Goal: Navigation & Orientation: Find specific page/section

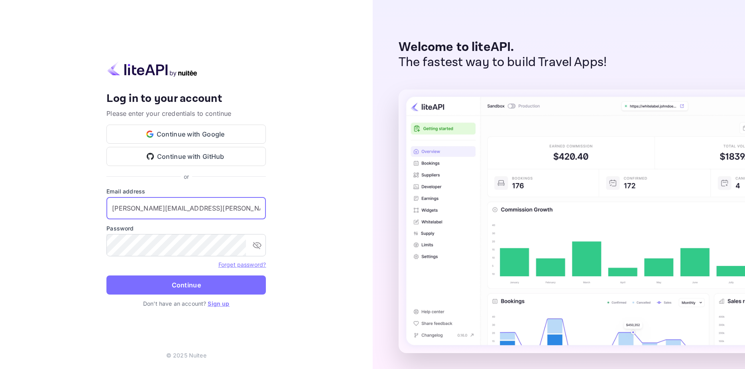
click at [198, 208] on input "[PERSON_NAME][EMAIL_ADDRESS][PERSON_NAME]" at bounding box center [185, 208] width 159 height 22
click at [195, 208] on input "[PERSON_NAME][EMAIL_ADDRESS][PERSON_NAME][DOMAIN_NAME]" at bounding box center [185, 208] width 159 height 22
type input "[PERSON_NAME][EMAIL_ADDRESS][PERSON_NAME][DOMAIN_NAME]"
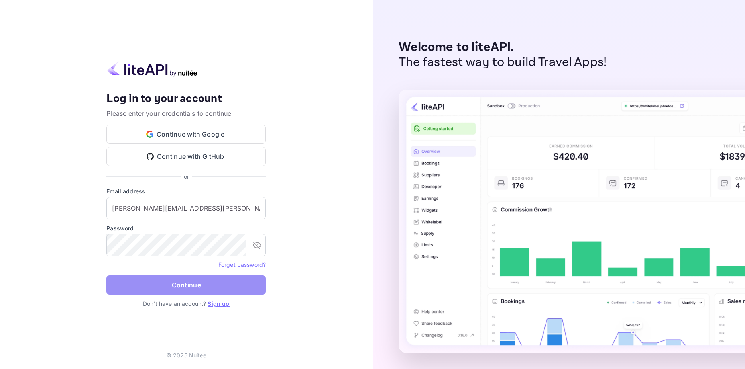
click at [182, 284] on button "Continue" at bounding box center [185, 285] width 159 height 19
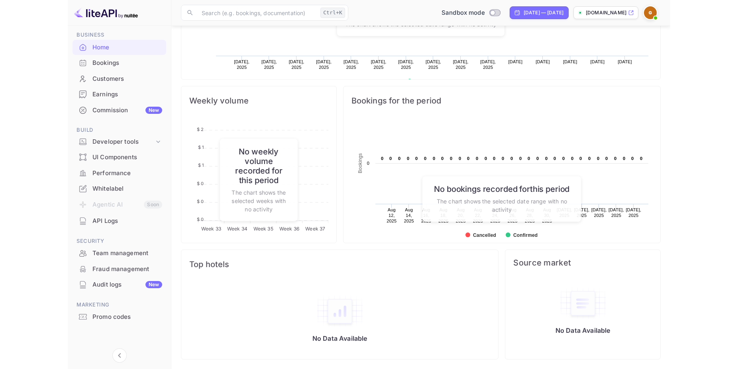
scroll to position [123, 193]
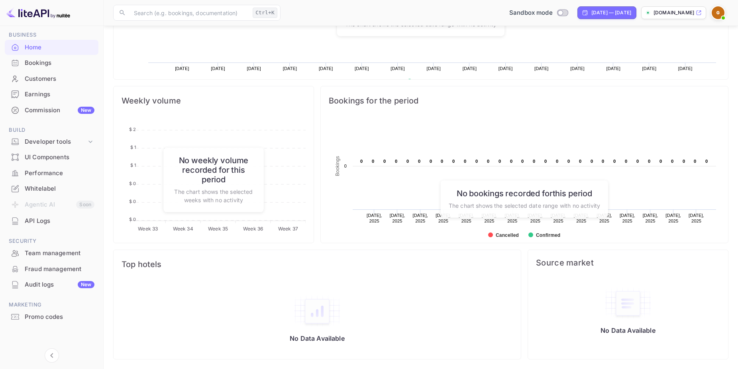
click at [718, 15] on img at bounding box center [718, 12] width 13 height 13
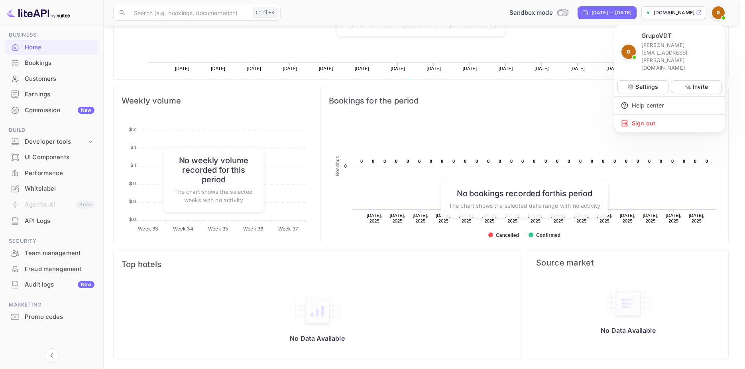
click at [83, 141] on div at bounding box center [372, 184] width 745 height 369
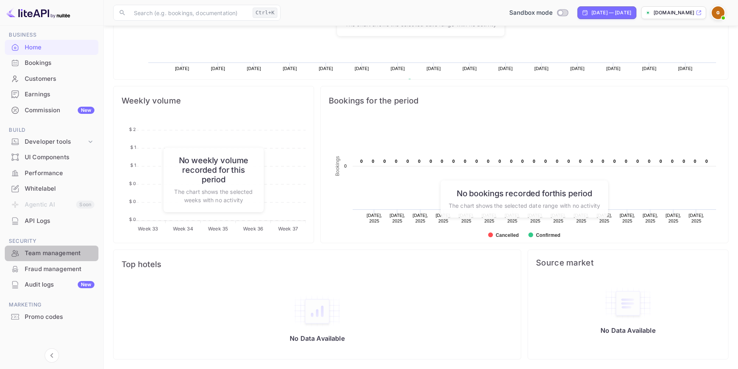
click at [51, 255] on div "Team management" at bounding box center [60, 253] width 70 height 9
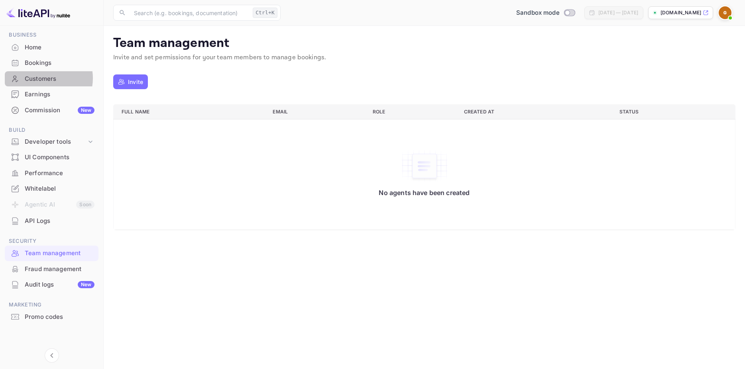
click at [41, 78] on div "Customers" at bounding box center [60, 79] width 70 height 9
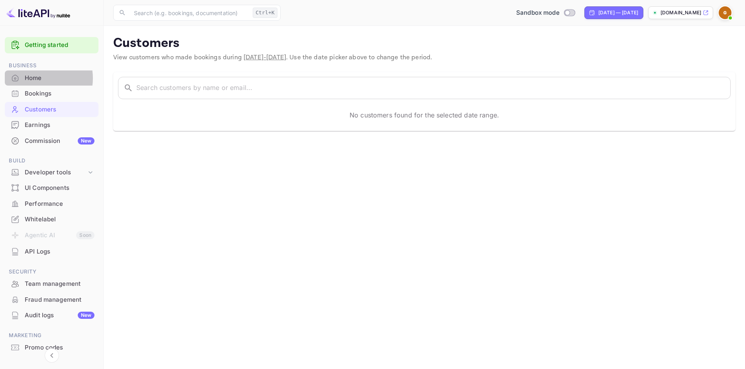
click at [34, 78] on div "Home" at bounding box center [60, 78] width 70 height 9
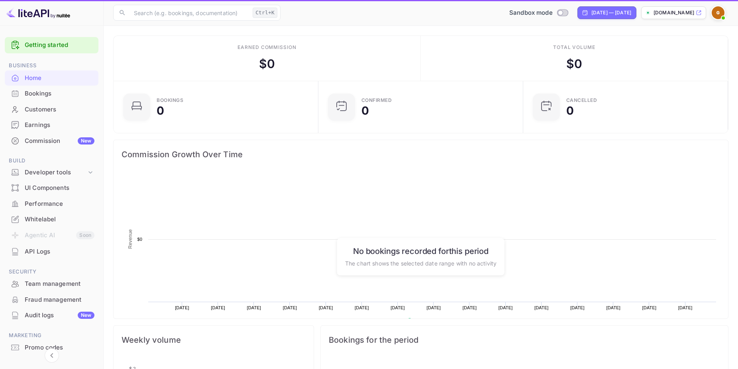
scroll to position [7, 7]
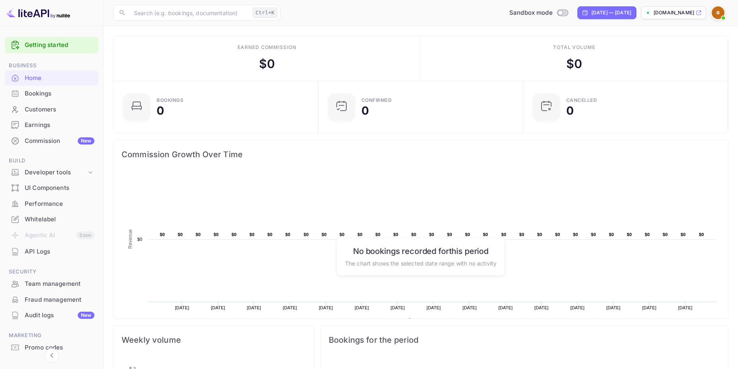
click at [41, 15] on img at bounding box center [38, 12] width 64 height 13
click at [44, 219] on div "Whitelabel" at bounding box center [60, 219] width 70 height 9
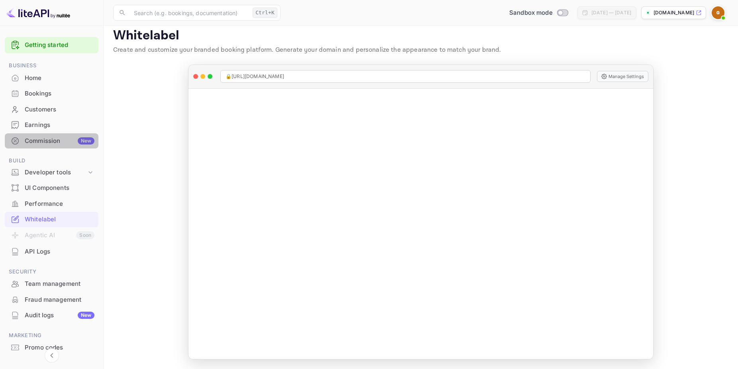
click at [58, 142] on div "Commission New" at bounding box center [60, 141] width 70 height 9
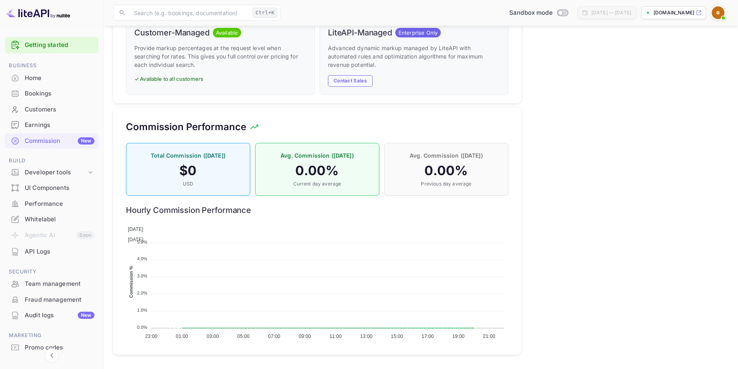
scroll to position [231, 0]
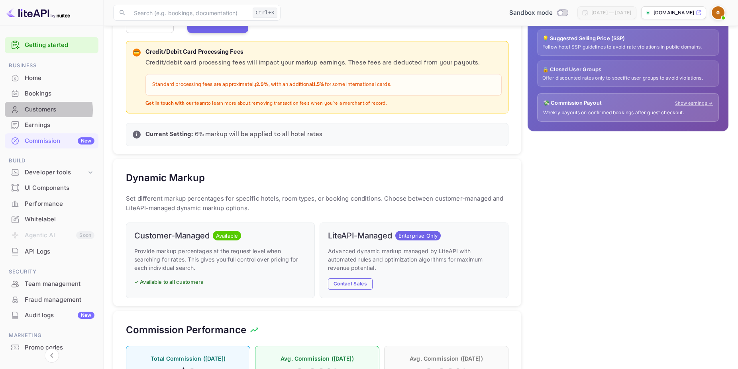
click at [42, 110] on div "Customers" at bounding box center [60, 109] width 70 height 9
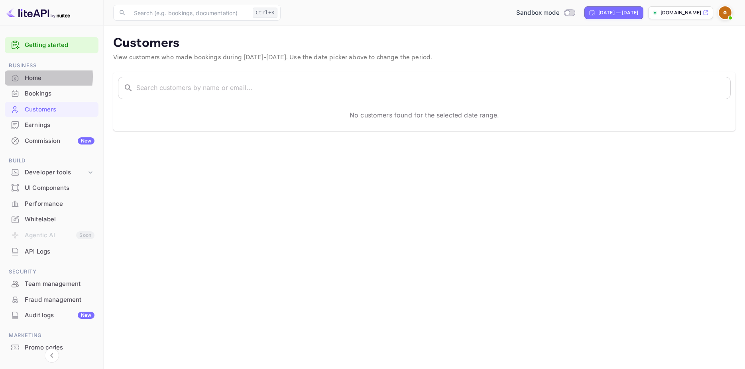
click at [32, 77] on div "Home" at bounding box center [60, 78] width 70 height 9
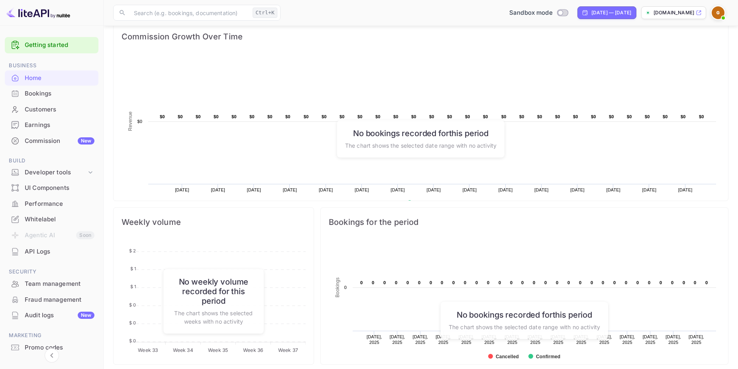
scroll to position [122, 0]
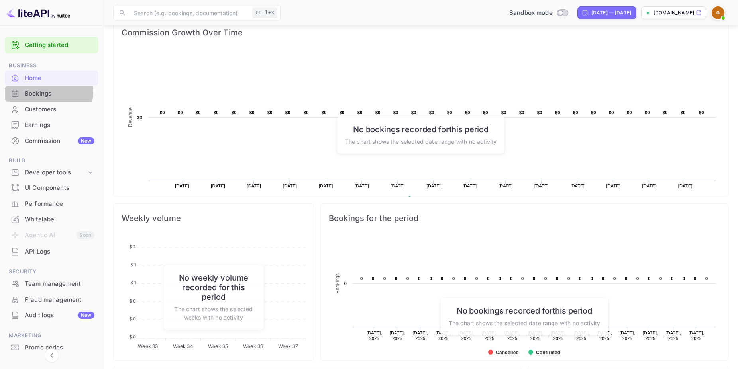
click at [45, 92] on div "Bookings" at bounding box center [60, 93] width 70 height 9
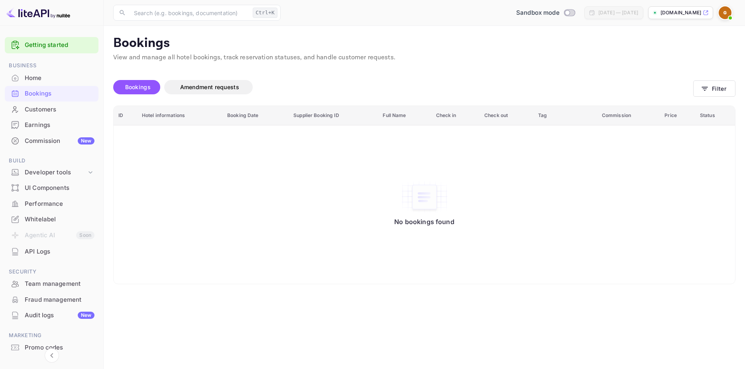
click at [720, 17] on img at bounding box center [724, 12] width 13 height 13
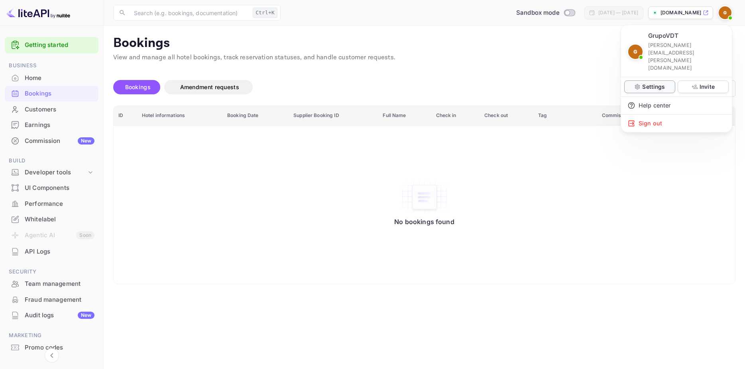
click at [651, 82] on p "Settings" at bounding box center [653, 86] width 23 height 8
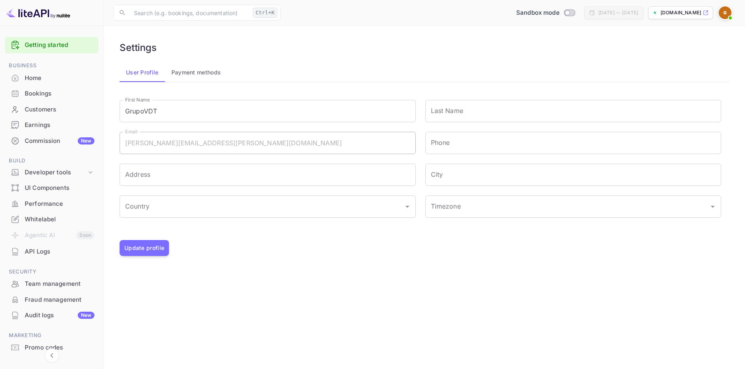
click at [184, 74] on button "Payment methods" at bounding box center [196, 72] width 63 height 19
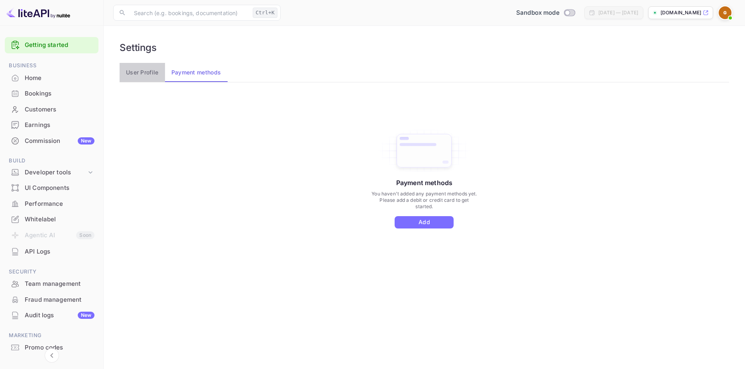
click at [151, 74] on button "User Profile" at bounding box center [142, 72] width 45 height 19
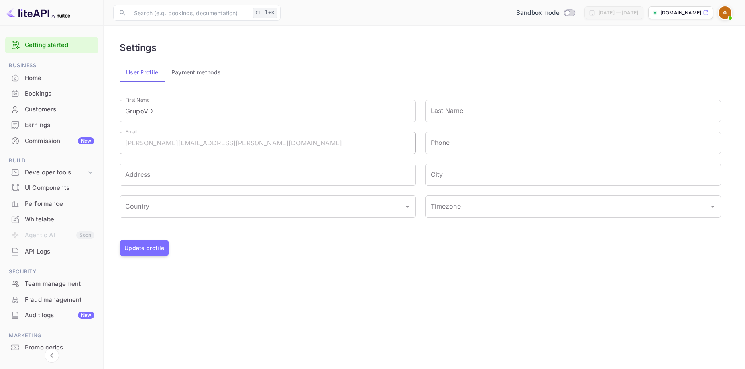
click at [41, 76] on div "Home" at bounding box center [60, 78] width 70 height 9
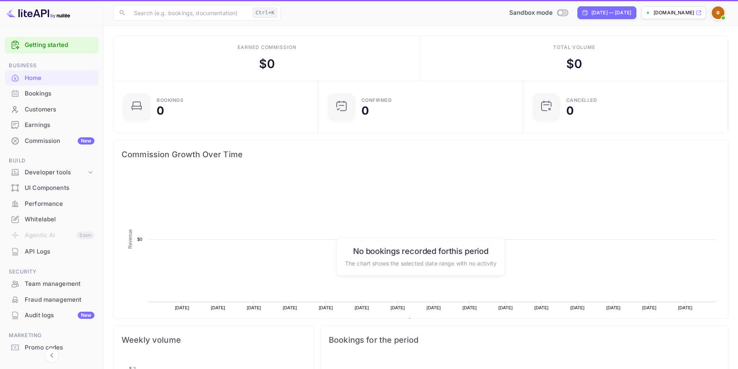
scroll to position [7, 7]
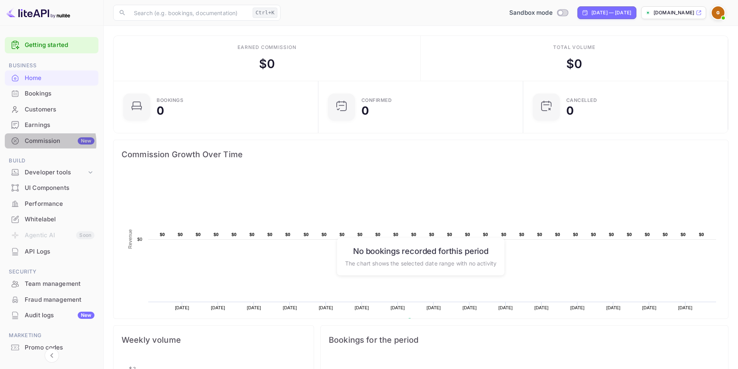
click at [50, 143] on div "Commission New" at bounding box center [60, 141] width 70 height 9
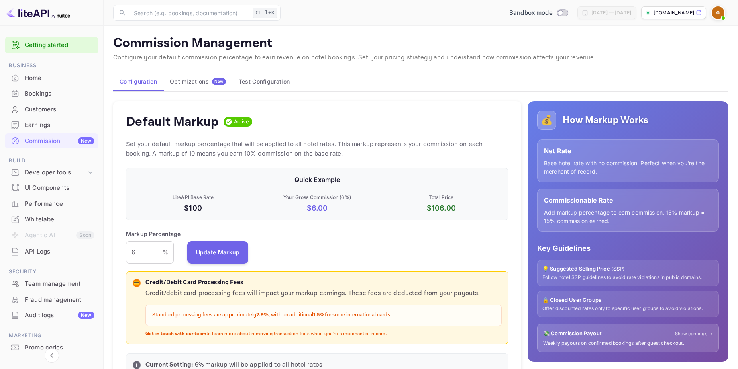
scroll to position [135, 376]
click at [44, 122] on div "Earnings" at bounding box center [60, 125] width 70 height 9
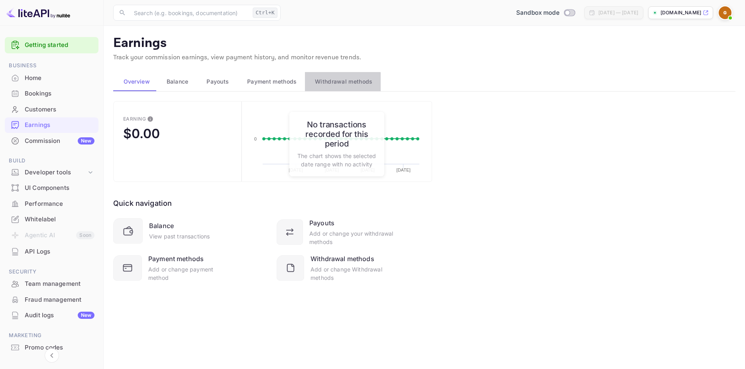
click at [327, 84] on span "Withdrawal methods" at bounding box center [343, 82] width 57 height 10
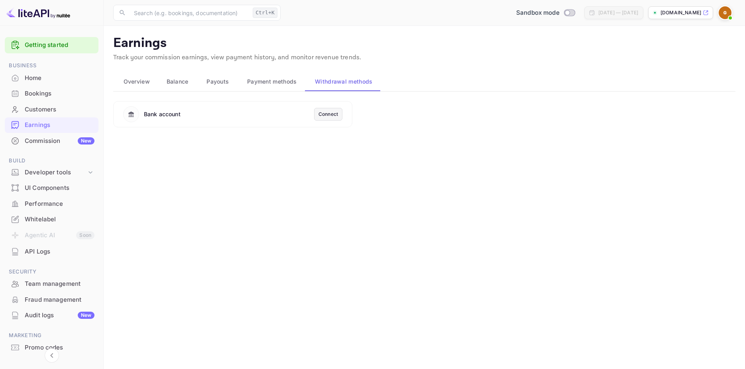
click at [267, 77] on span "Payment methods" at bounding box center [272, 82] width 50 height 10
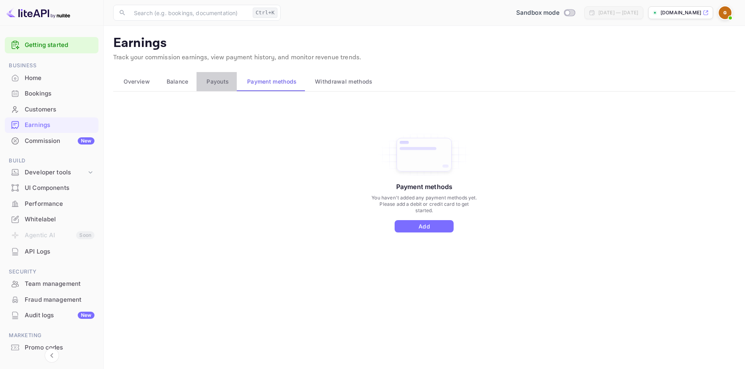
click at [224, 81] on span "Payouts" at bounding box center [217, 82] width 22 height 10
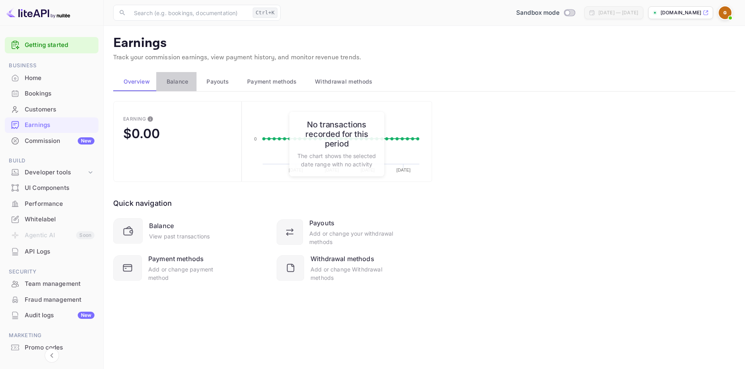
click at [173, 82] on span "Balance" at bounding box center [178, 82] width 22 height 10
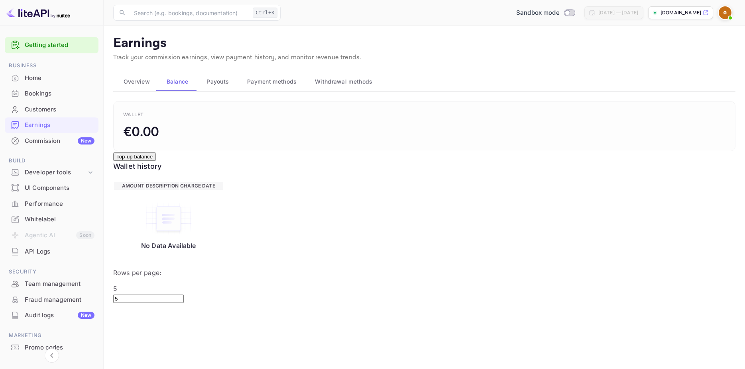
click at [57, 192] on div "UI Components" at bounding box center [60, 188] width 70 height 9
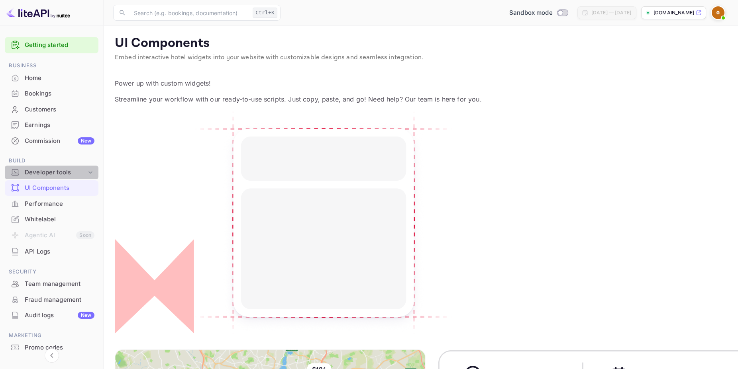
click at [86, 172] on icon at bounding box center [90, 173] width 8 height 8
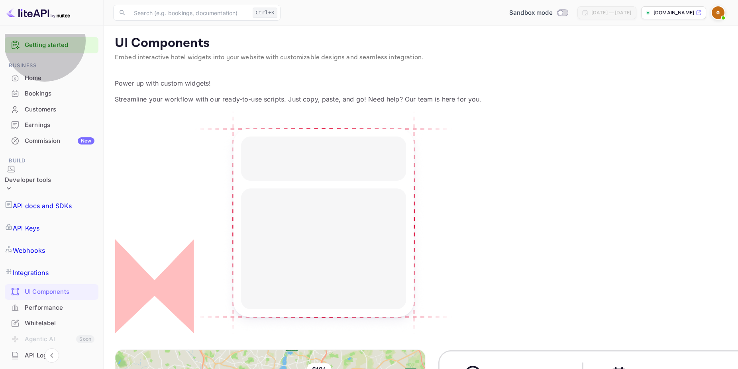
click at [45, 246] on p "Webhooks" at bounding box center [29, 251] width 32 height 10
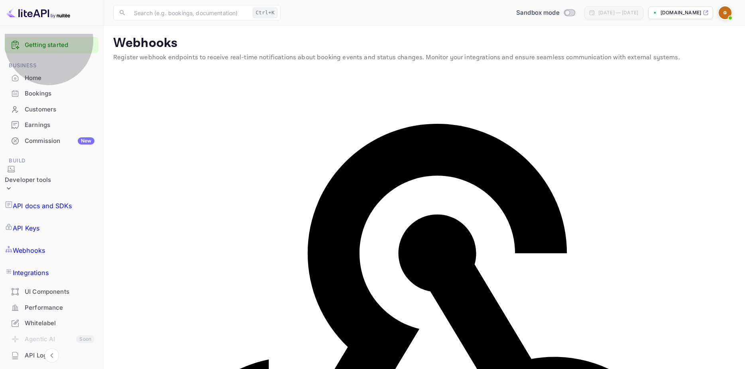
click at [58, 201] on p "API docs and SDKs" at bounding box center [42, 206] width 59 height 10
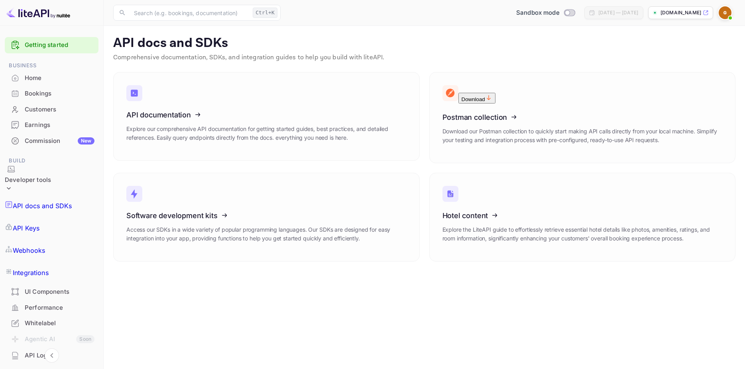
click at [39, 224] on p "API Keys" at bounding box center [26, 229] width 27 height 10
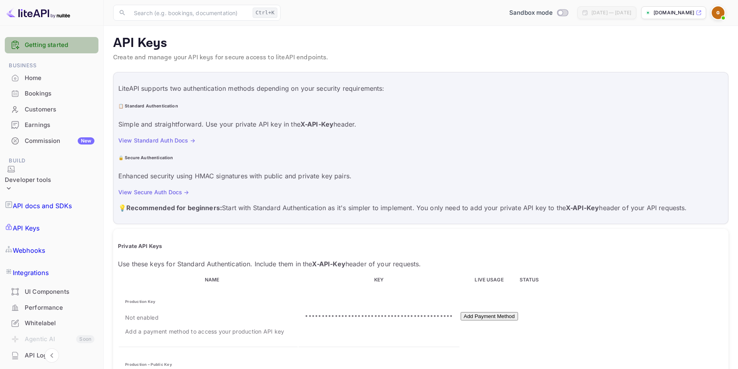
click at [52, 48] on link "Getting started" at bounding box center [60, 45] width 70 height 9
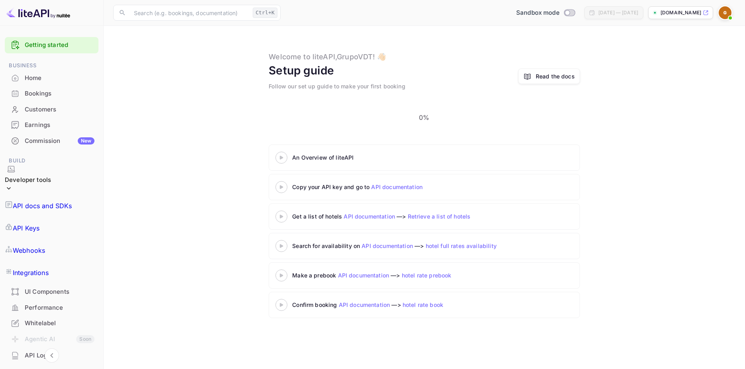
click at [26, 80] on div "Home" at bounding box center [60, 78] width 70 height 9
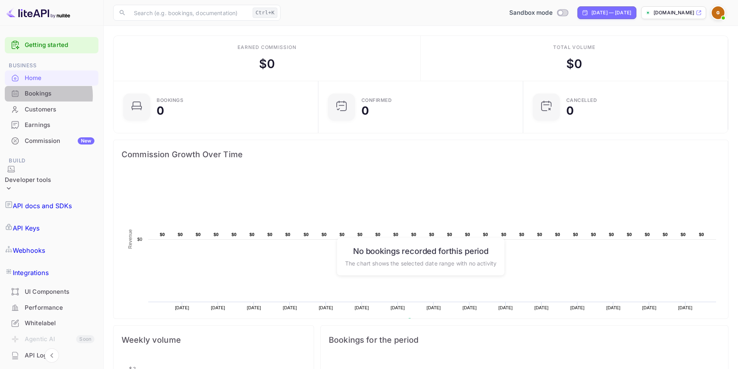
click at [39, 96] on div "Bookings" at bounding box center [60, 93] width 70 height 9
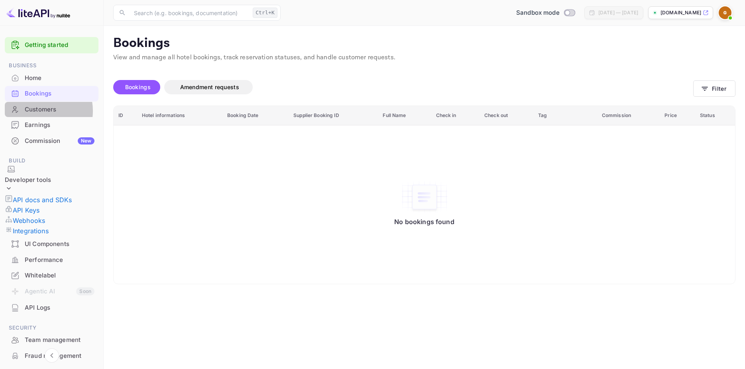
click at [40, 111] on div "Customers" at bounding box center [60, 109] width 70 height 9
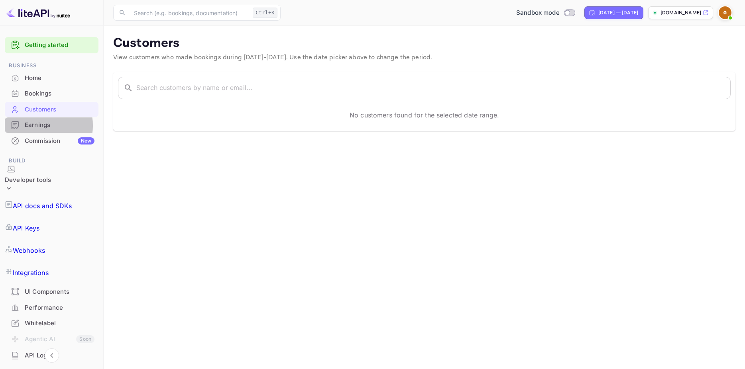
click at [37, 125] on div "Earnings" at bounding box center [60, 125] width 70 height 9
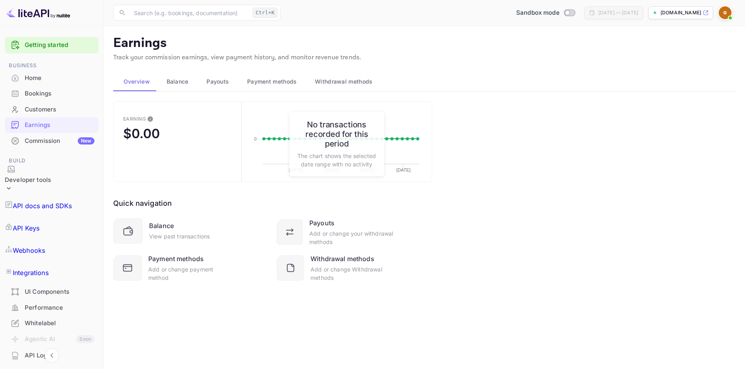
click at [38, 141] on div "Commission New" at bounding box center [60, 141] width 70 height 9
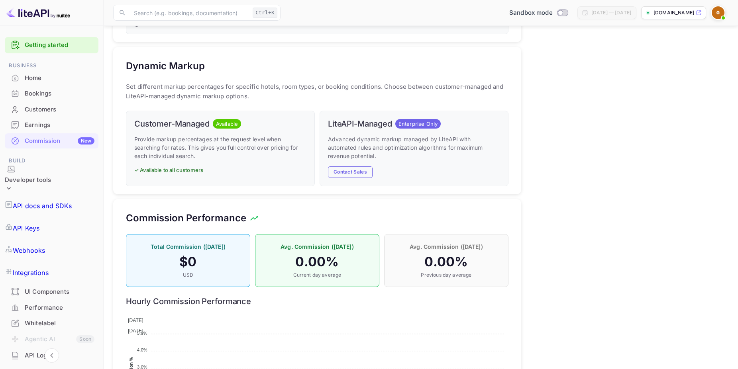
scroll to position [406, 0]
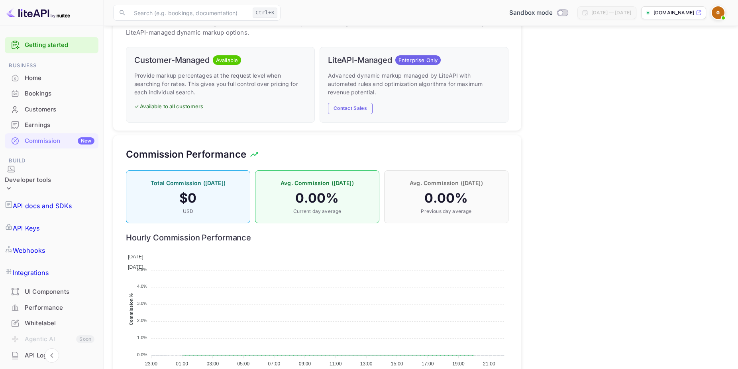
click at [44, 176] on div "Developer tools" at bounding box center [28, 180] width 46 height 9
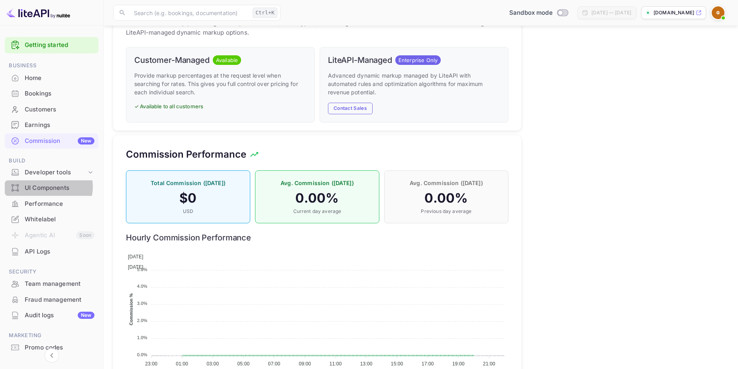
click at [46, 187] on div "UI Components" at bounding box center [60, 188] width 70 height 9
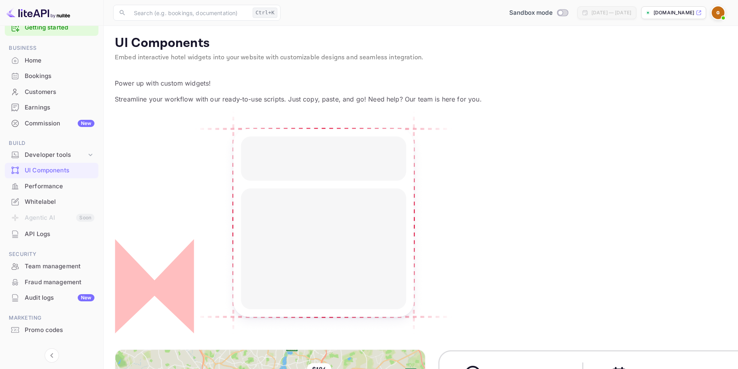
scroll to position [31, 0]
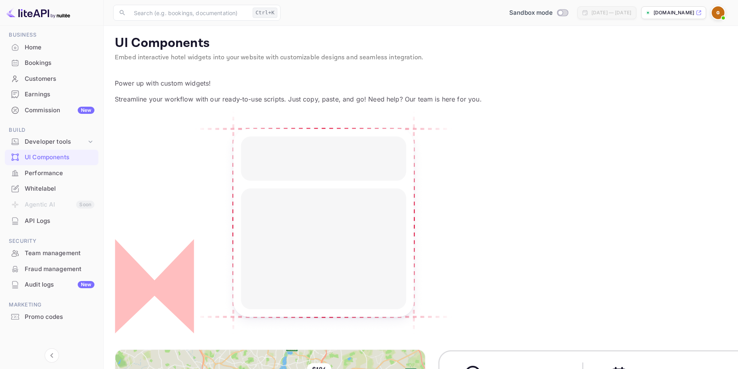
click at [44, 173] on div "Performance" at bounding box center [60, 173] width 70 height 9
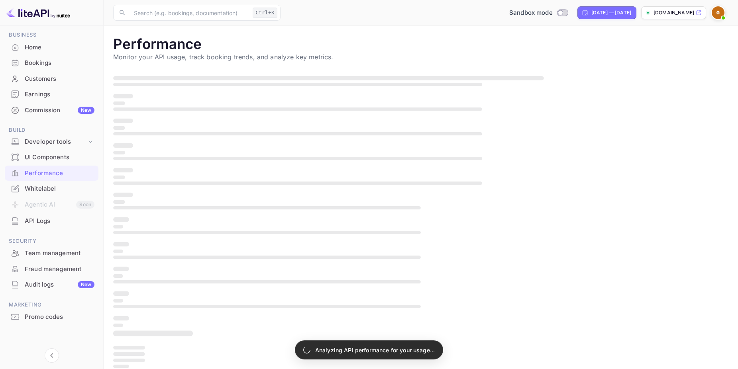
click at [43, 190] on div "Whitelabel" at bounding box center [60, 188] width 70 height 9
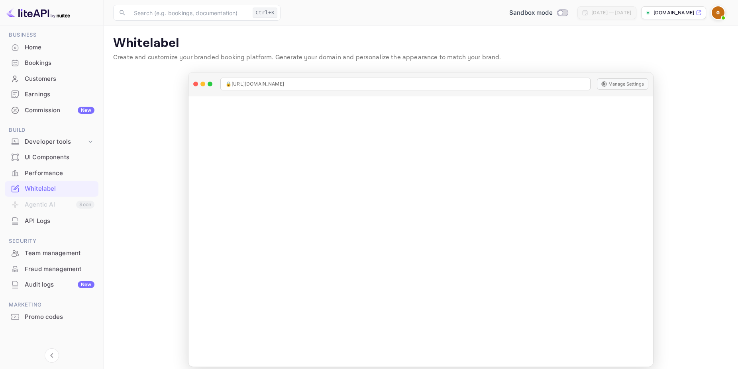
scroll to position [8, 0]
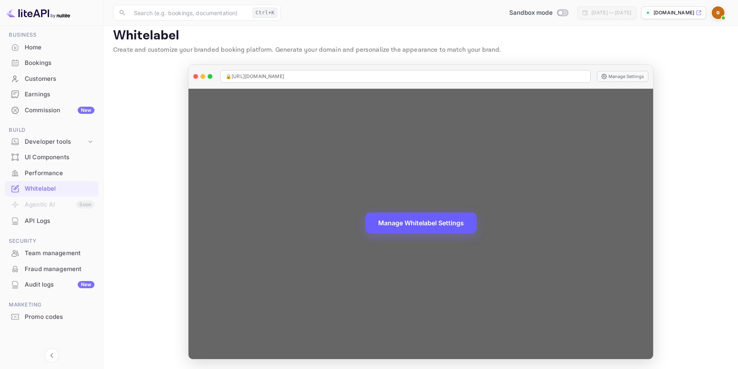
click at [421, 224] on button "Manage Whitelabel Settings" at bounding box center [420, 223] width 111 height 21
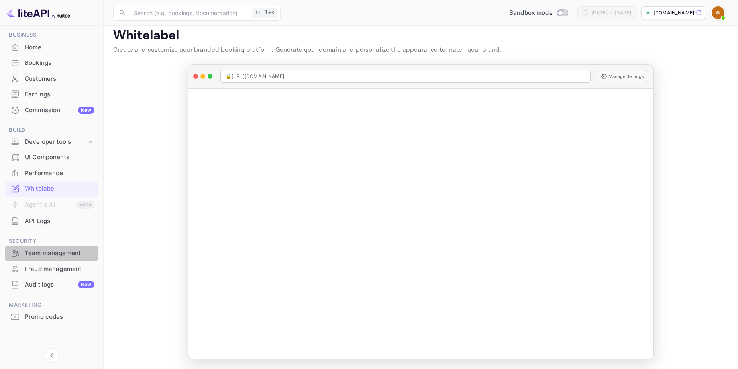
click at [57, 251] on div "Team management" at bounding box center [60, 253] width 70 height 9
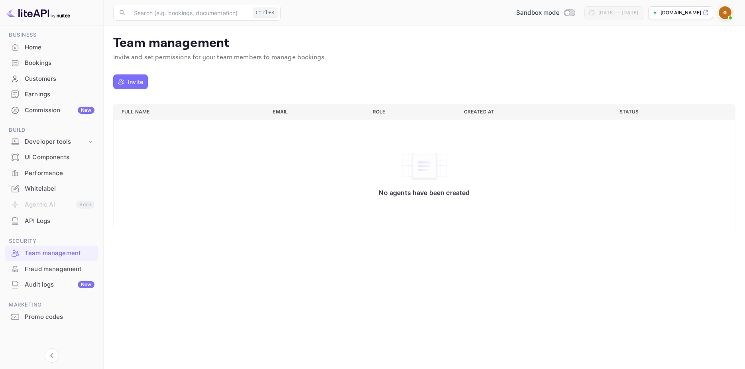
click at [35, 267] on div "Fraud management" at bounding box center [60, 269] width 70 height 9
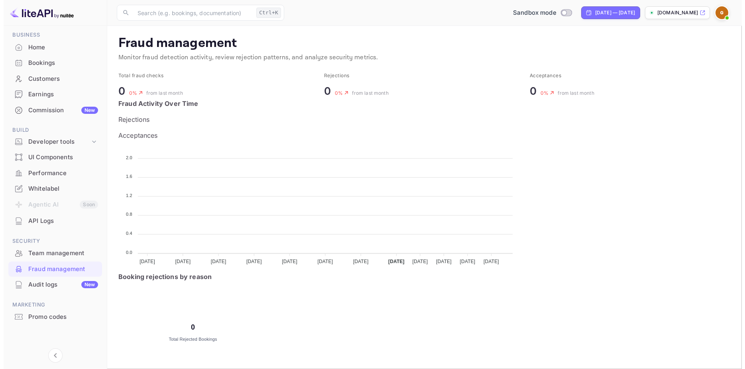
scroll to position [7, 7]
click at [47, 255] on div "Team management" at bounding box center [60, 253] width 70 height 9
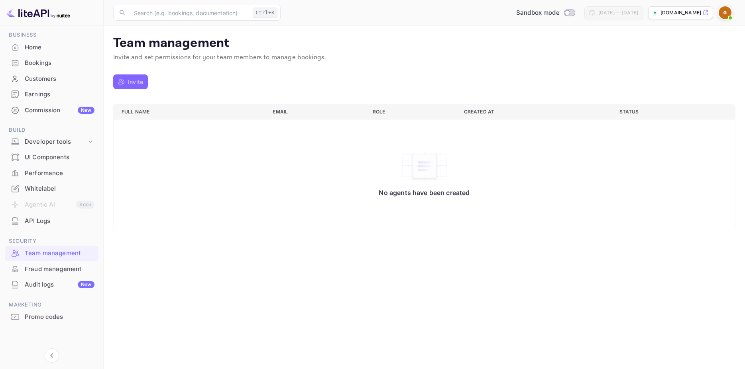
click at [130, 80] on p "Invite" at bounding box center [135, 82] width 15 height 8
click at [52, 353] on icon "Collapse navigation" at bounding box center [52, 356] width 10 height 10
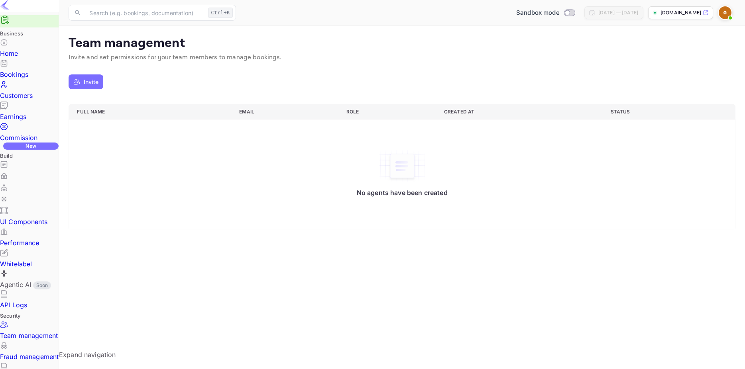
scroll to position [18, 0]
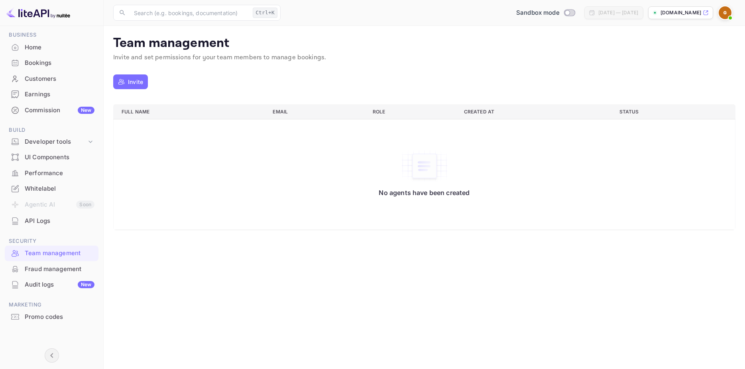
scroll to position [31, 0]
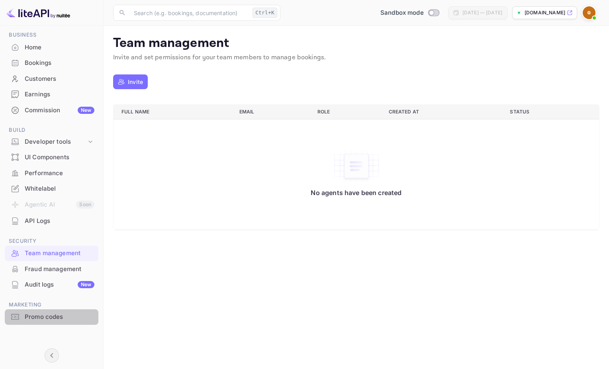
click at [56, 316] on div "Promo codes" at bounding box center [60, 317] width 70 height 9
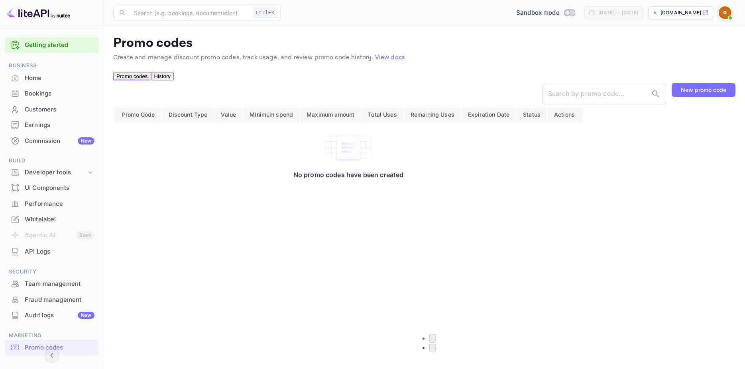
click at [32, 75] on div "Home" at bounding box center [60, 78] width 70 height 9
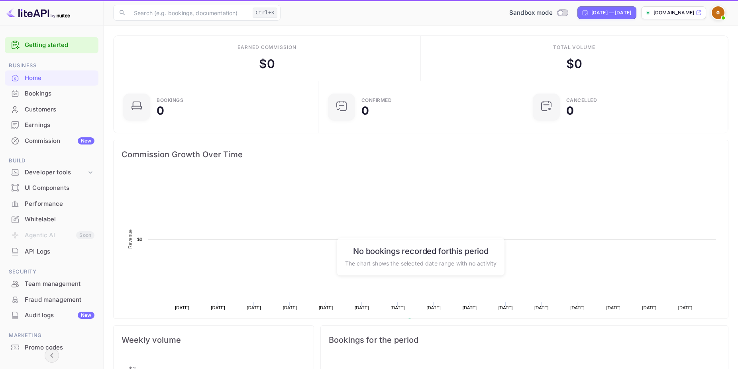
scroll to position [7, 7]
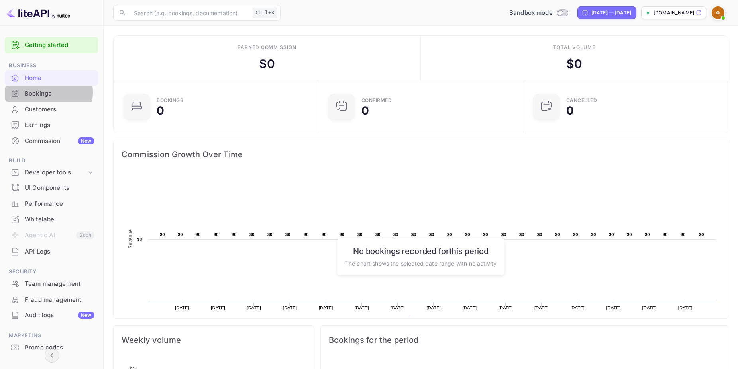
click at [44, 92] on div "Bookings" at bounding box center [60, 93] width 70 height 9
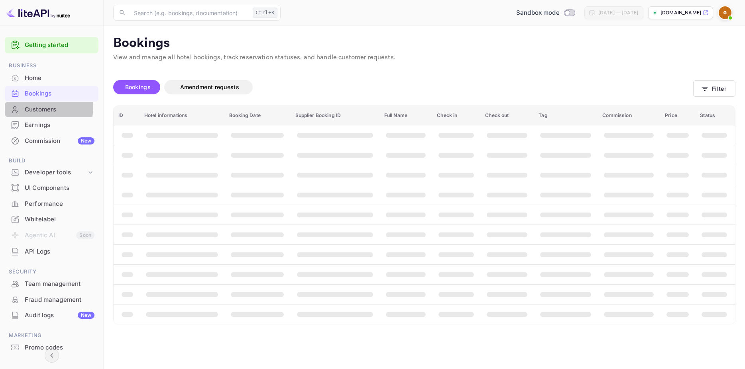
click at [41, 108] on div "Customers" at bounding box center [60, 109] width 70 height 9
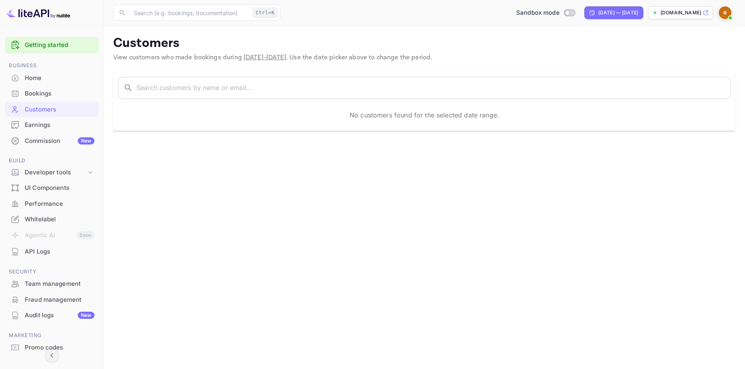
click at [43, 120] on div "Earnings" at bounding box center [52, 126] width 94 height 16
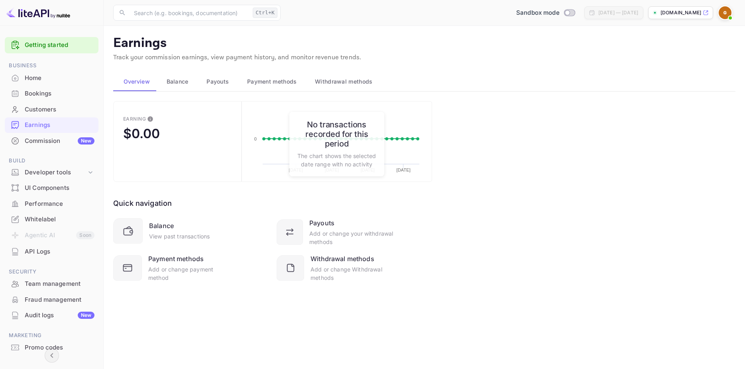
click at [45, 142] on div "Commission New" at bounding box center [60, 141] width 70 height 9
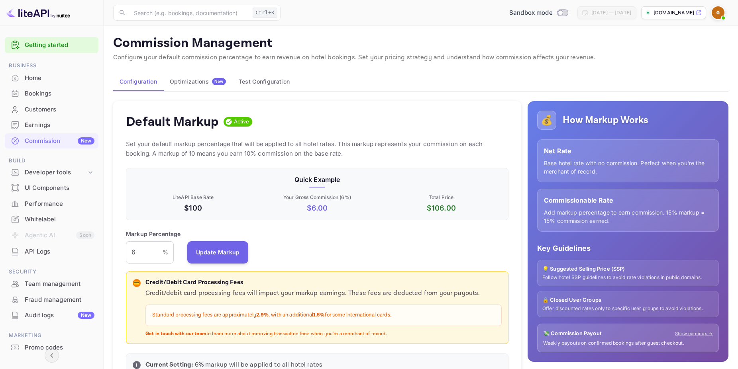
scroll to position [7, 7]
click at [665, 39] on p "Commission Management" at bounding box center [420, 43] width 615 height 16
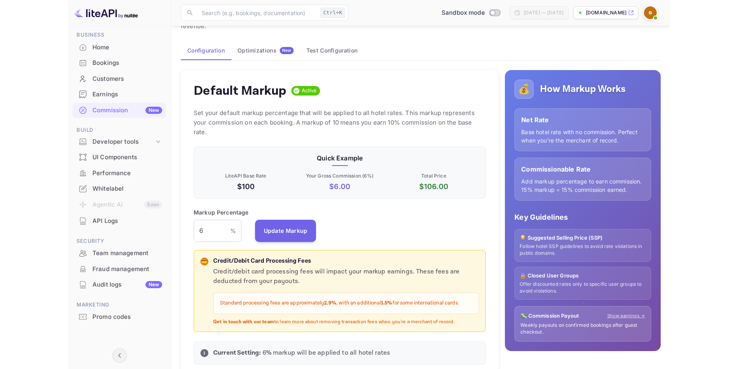
scroll to position [135, 376]
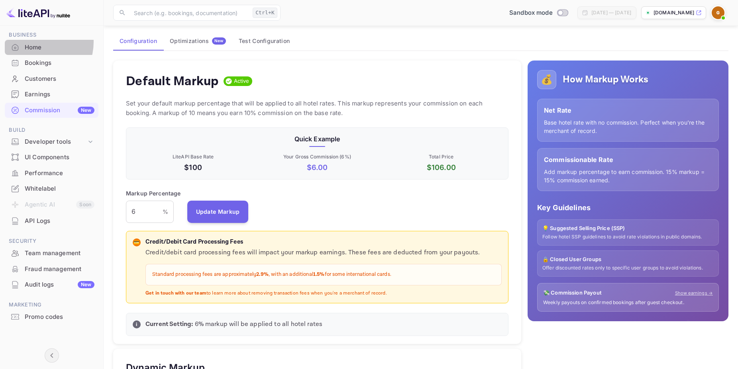
click at [35, 42] on div "Home" at bounding box center [52, 48] width 94 height 16
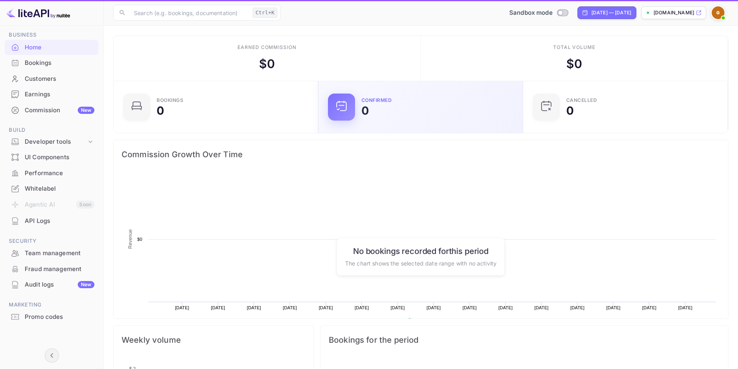
scroll to position [7, 7]
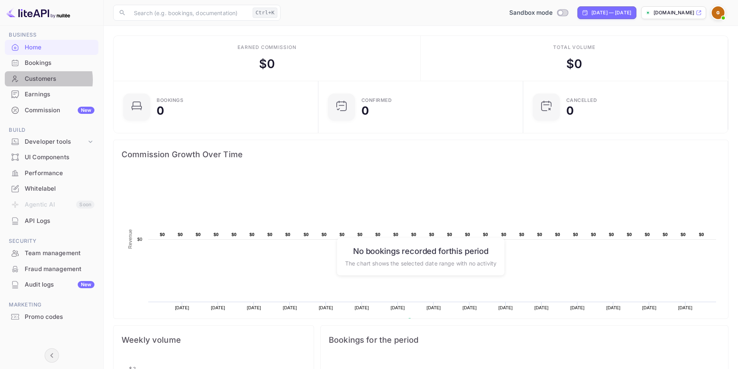
click at [43, 80] on div "Customers" at bounding box center [60, 79] width 70 height 9
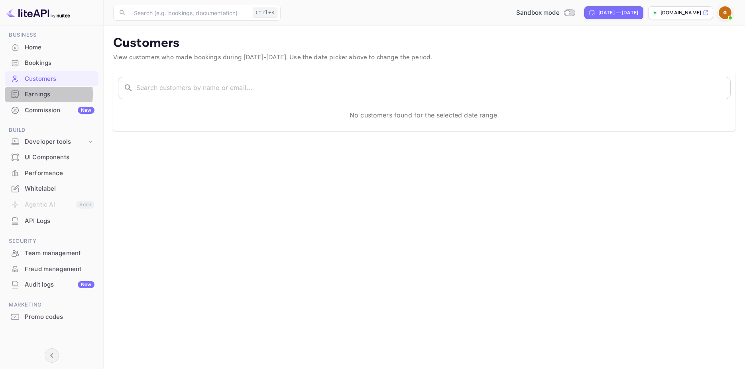
click at [36, 94] on div "Earnings" at bounding box center [60, 94] width 70 height 9
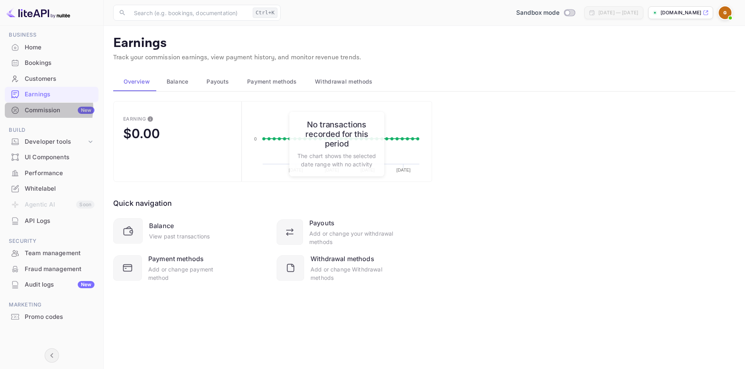
click at [41, 108] on div "Commission New" at bounding box center [60, 110] width 70 height 9
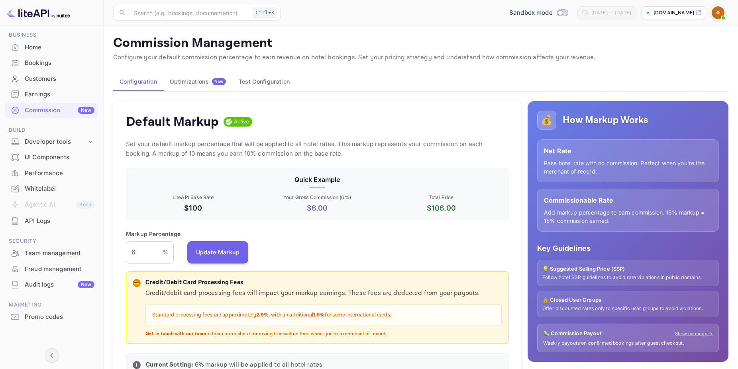
scroll to position [135, 376]
click at [44, 142] on div "Developer tools" at bounding box center [56, 141] width 62 height 9
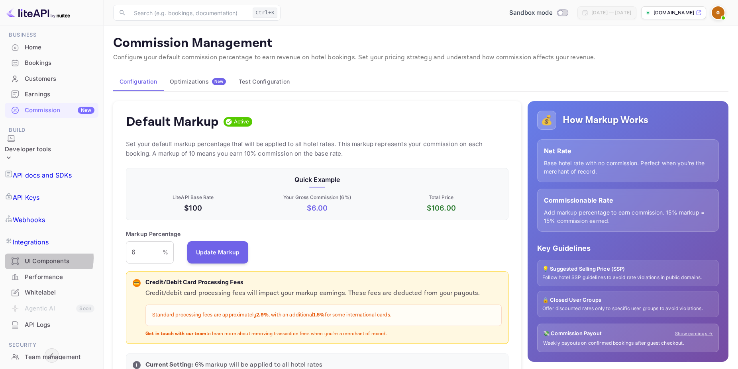
click at [45, 257] on div "UI Components" at bounding box center [60, 261] width 70 height 9
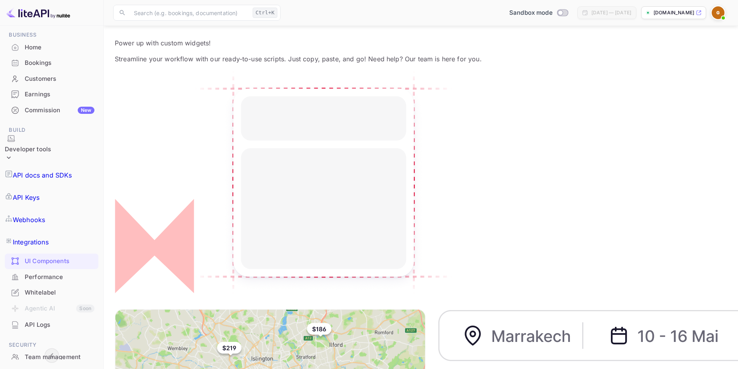
scroll to position [41, 0]
click at [55, 273] on div "Performance" at bounding box center [60, 277] width 70 height 9
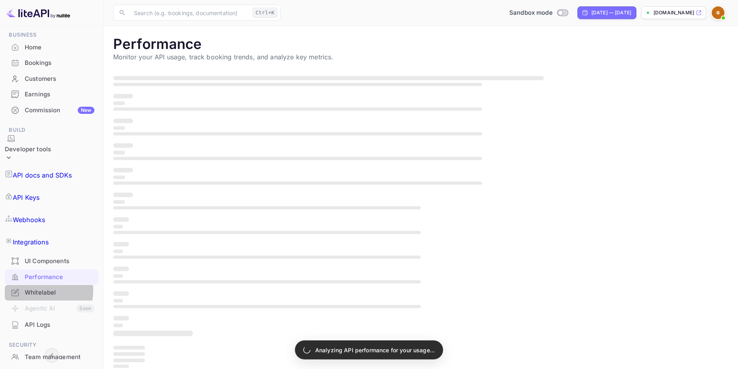
click at [39, 288] on div "Whitelabel" at bounding box center [60, 292] width 70 height 9
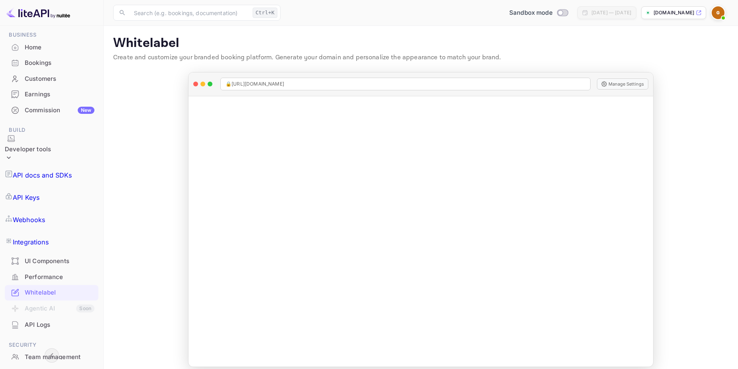
click at [672, 172] on main "Whitelabel Create and customize your branded booking platform. Generate your do…" at bounding box center [421, 201] width 634 height 351
